Goal: Check status: Check status

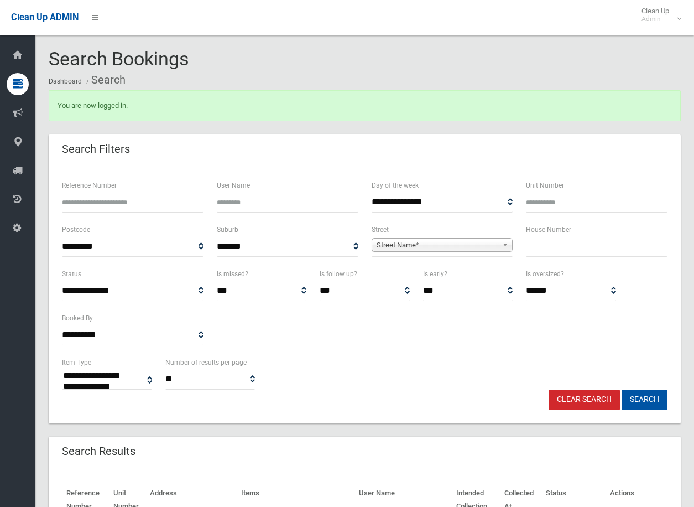
select select
click at [506, 246] on b at bounding box center [507, 244] width 10 height 13
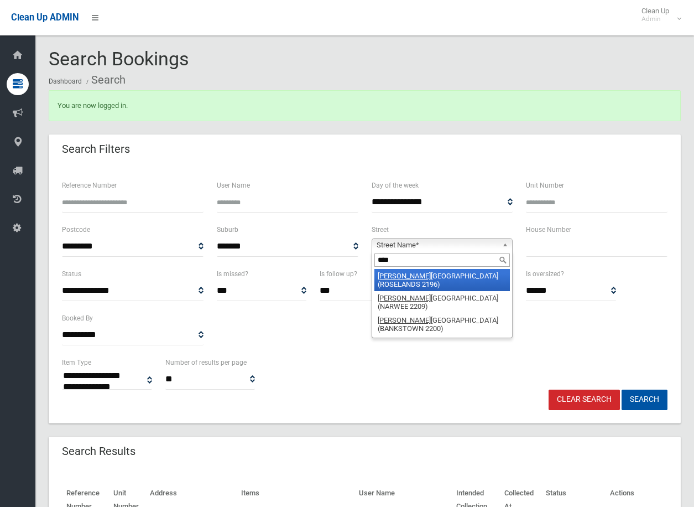
type input "*****"
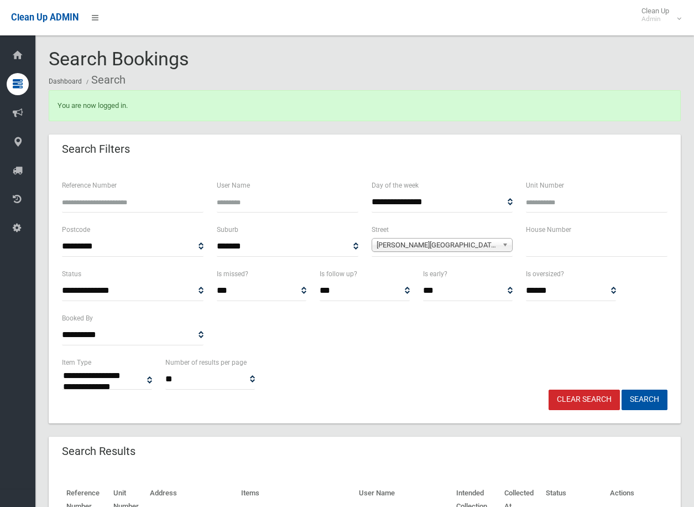
click at [556, 255] on input "text" at bounding box center [597, 246] width 142 height 20
type input "**"
click at [642, 394] on button "Search" at bounding box center [645, 399] width 46 height 20
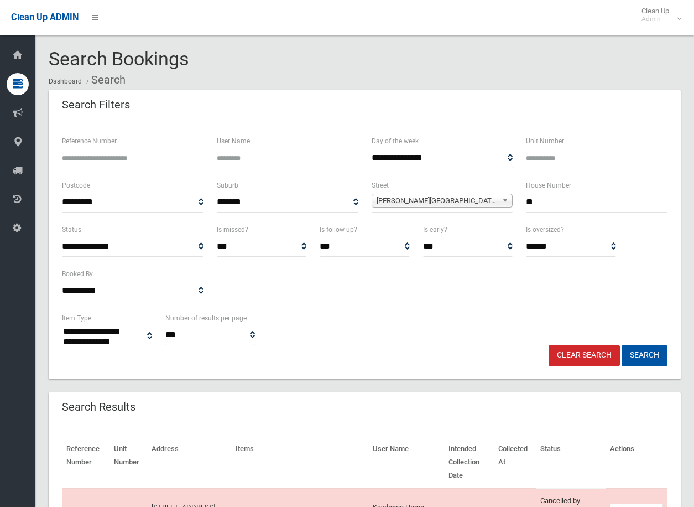
select select
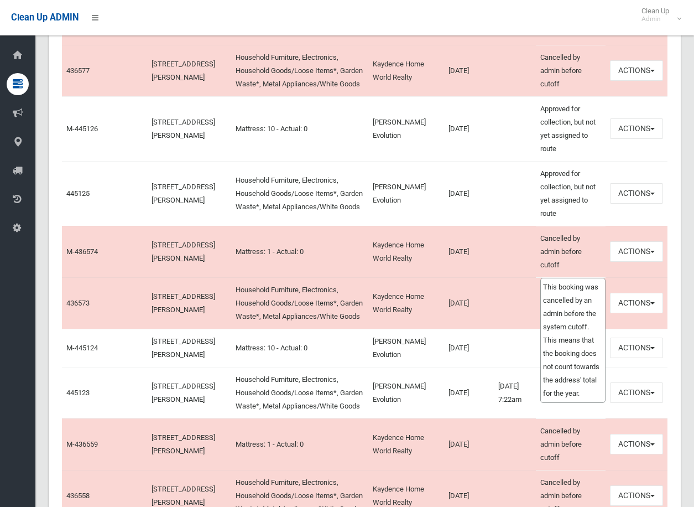
scroll to position [553, 0]
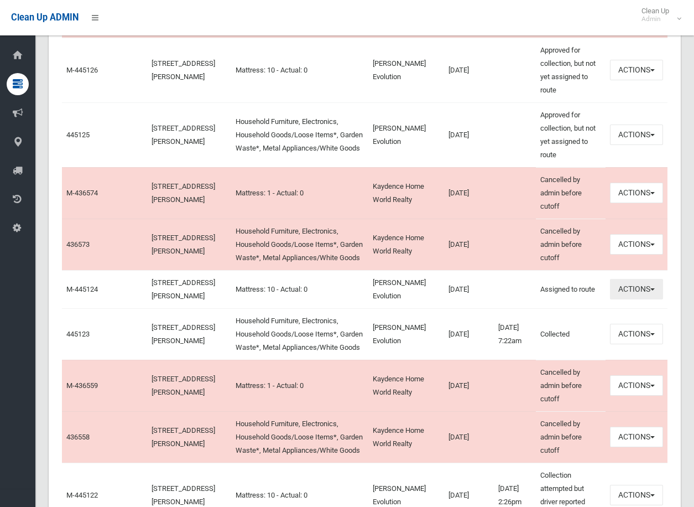
click at [651, 290] on span "button" at bounding box center [653, 289] width 4 height 2
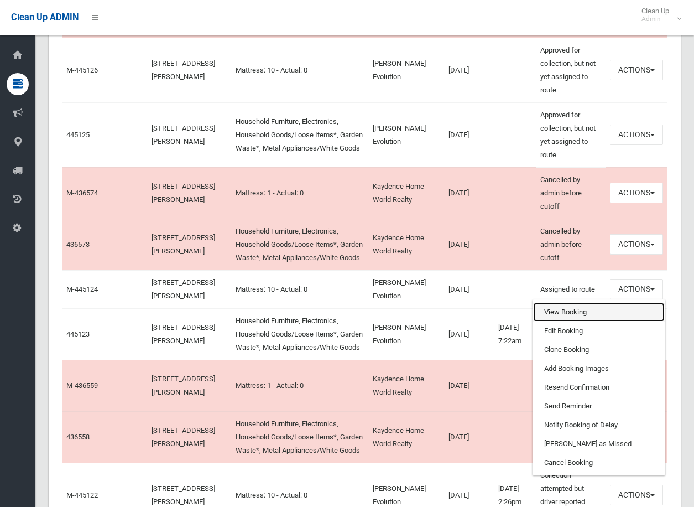
click at [570, 318] on link "View Booking" at bounding box center [599, 312] width 132 height 19
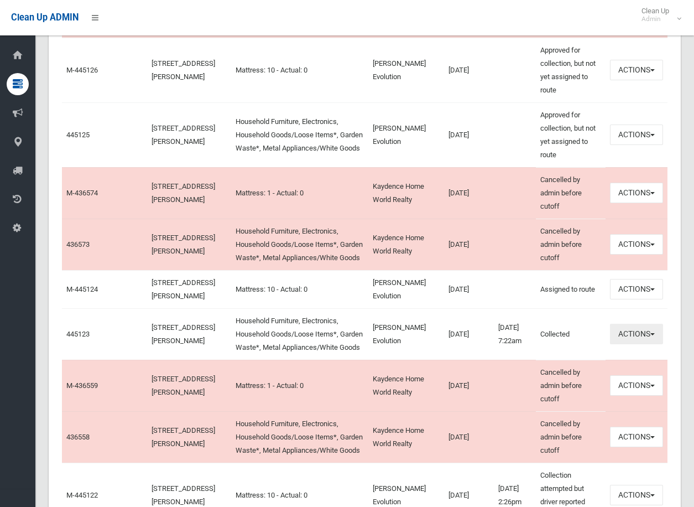
click at [654, 344] on button "Actions" at bounding box center [636, 334] width 53 height 20
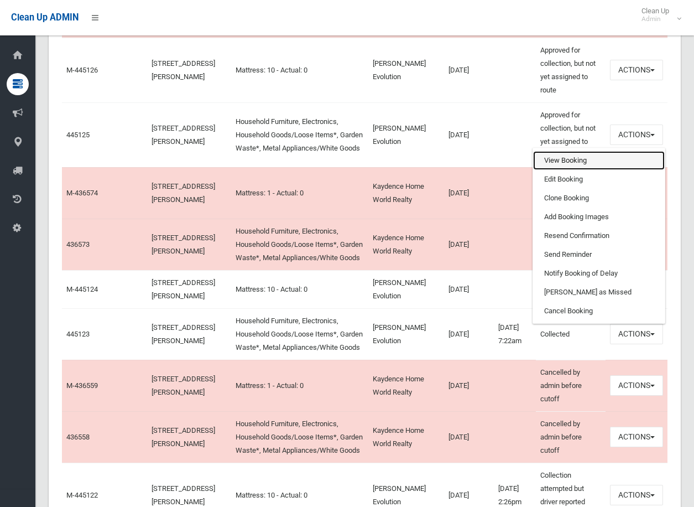
click at [569, 170] on link "View Booking" at bounding box center [599, 160] width 132 height 19
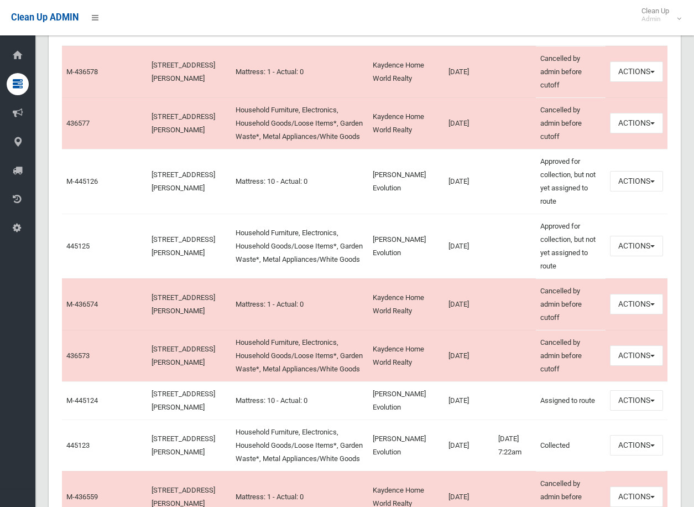
scroll to position [443, 0]
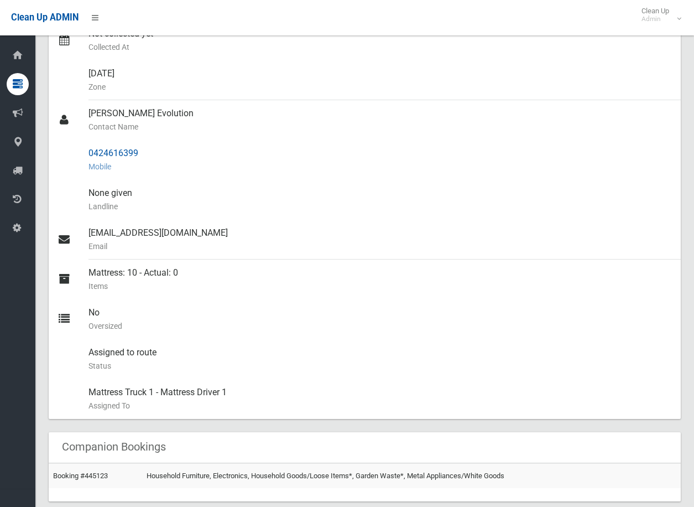
scroll to position [86, 0]
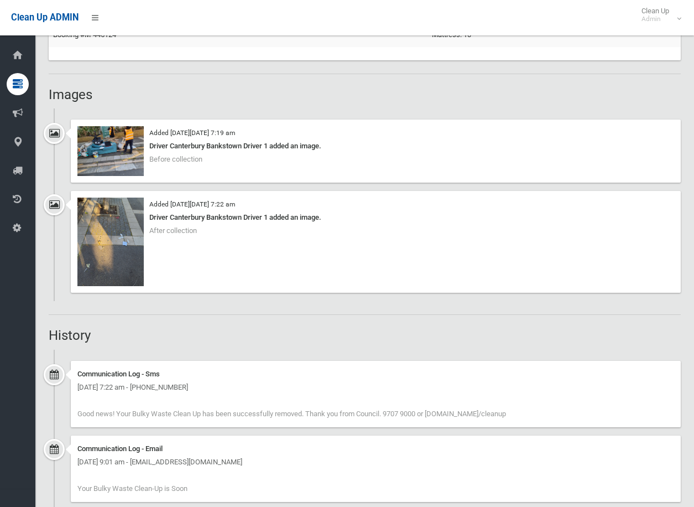
scroll to position [775, 0]
click at [108, 240] on img at bounding box center [110, 242] width 66 height 89
click at [112, 163] on img at bounding box center [110, 152] width 66 height 50
click at [95, 147] on img at bounding box center [110, 152] width 66 height 50
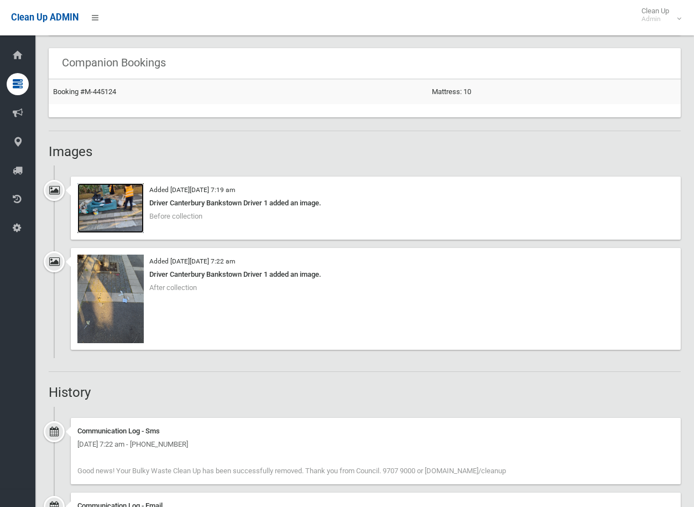
scroll to position [599, 0]
